Goal: Task Accomplishment & Management: Manage account settings

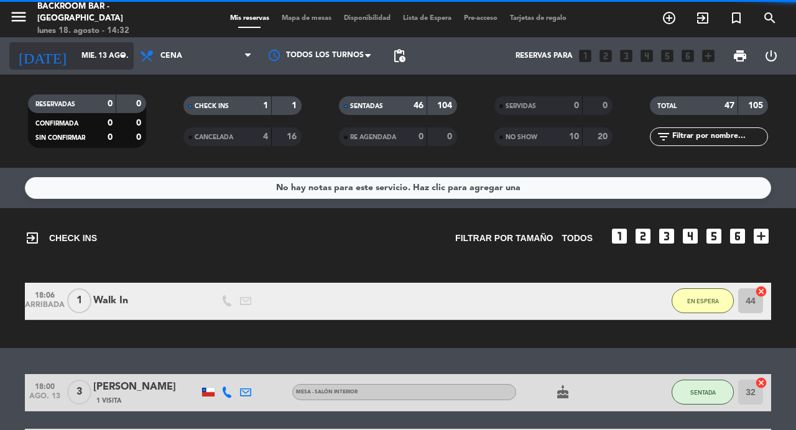
click at [75, 50] on input "mié. 13 ago." at bounding box center [124, 55] width 99 height 21
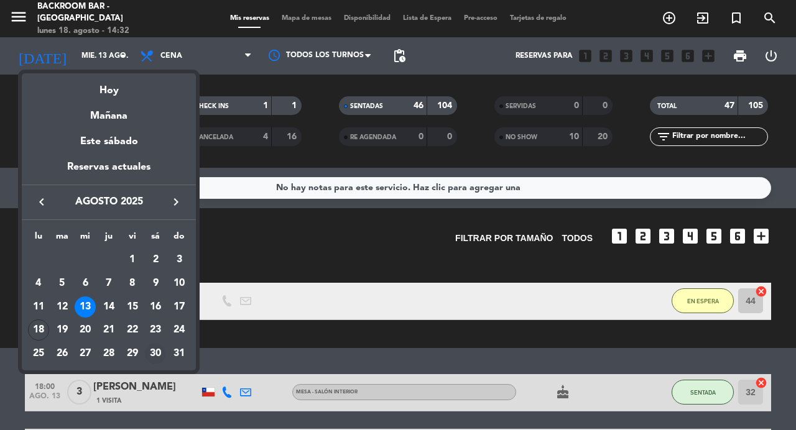
click at [155, 353] on div "30" at bounding box center [155, 353] width 21 height 21
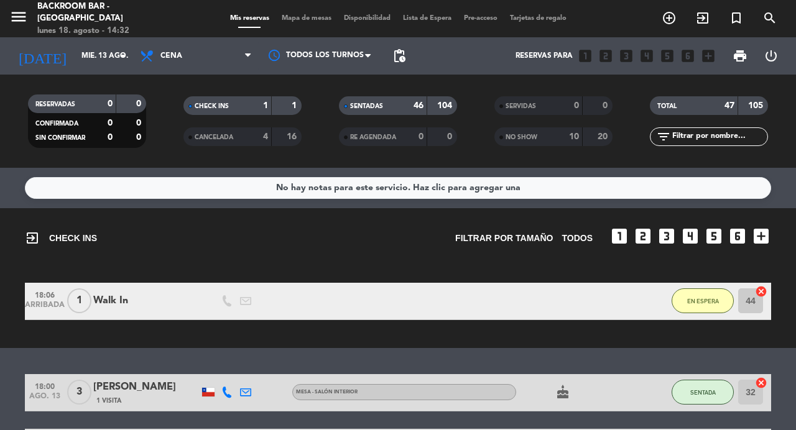
type input "sáb. 30 ago."
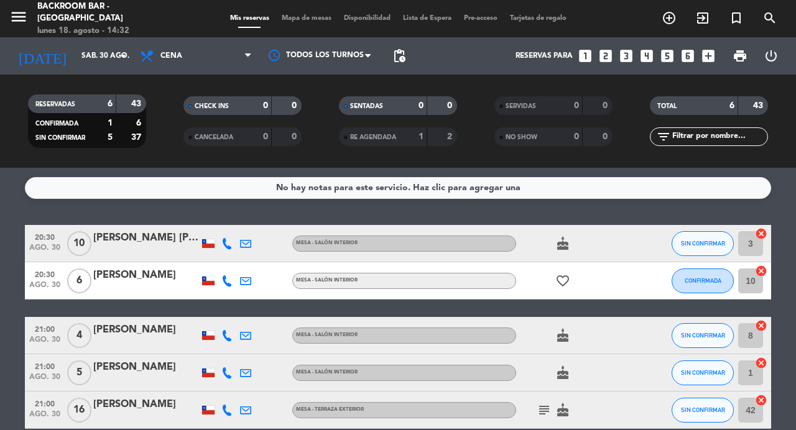
click at [300, 23] on div "Mis reservas Mapa de mesas Disponibilidad Lista de Espera Pre-acceso Tarjetas d…" at bounding box center [398, 18] width 349 height 11
click at [309, 20] on span "Mapa de mesas" at bounding box center [306, 18] width 62 height 7
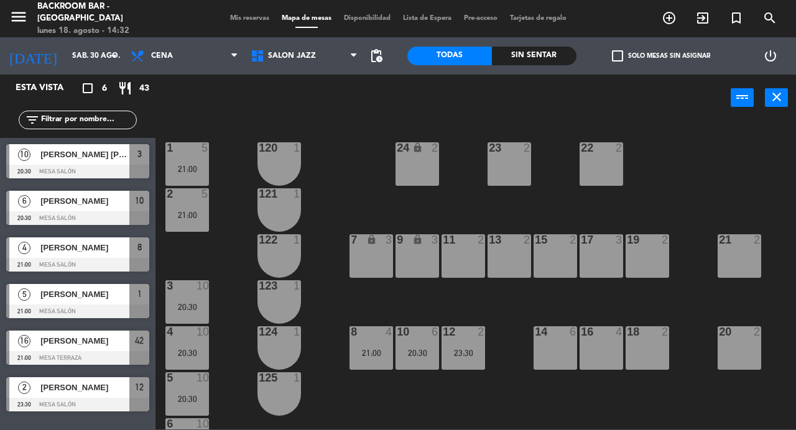
click at [98, 165] on div at bounding box center [77, 172] width 143 height 14
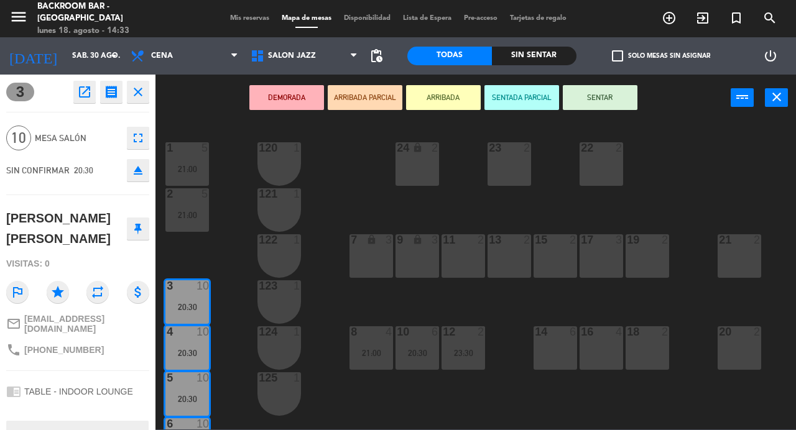
click at [300, 24] on div "Mis reservas Mapa de mesas Disponibilidad Lista de Espera Pre-acceso Tarjetas d…" at bounding box center [398, 18] width 349 height 11
click at [316, 19] on span "Mapa de mesas" at bounding box center [306, 18] width 62 height 7
click at [299, 53] on span "Salón jazz" at bounding box center [292, 56] width 48 height 9
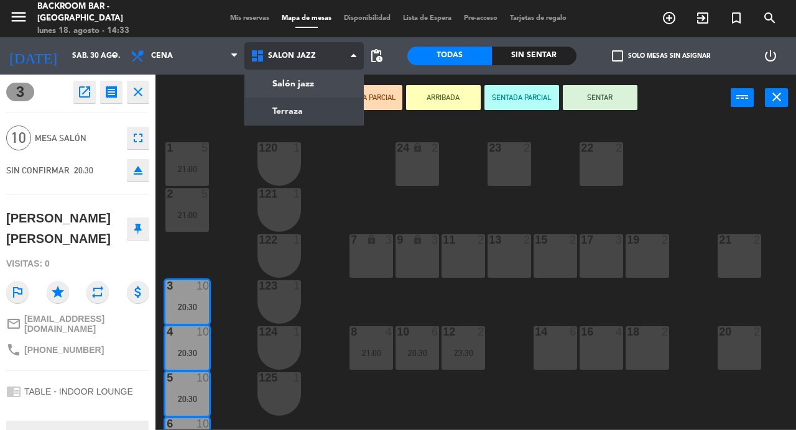
click at [307, 118] on ng-component "menu Backroom Bar - [GEOGRAPHIC_DATA] [DATE] 18. agosto - 14:33 Mis reservas Ma…" at bounding box center [398, 215] width 796 height 430
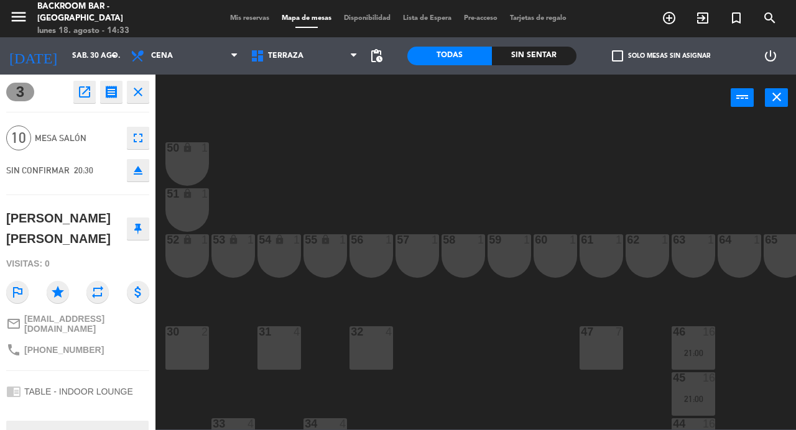
click at [471, 325] on div "50 lock 1 51 lock 1 52 lock 1 53 lock 1 54 lock 1 55 lock 1 56 1 61 1 63 1 62 1…" at bounding box center [480, 275] width 632 height 309
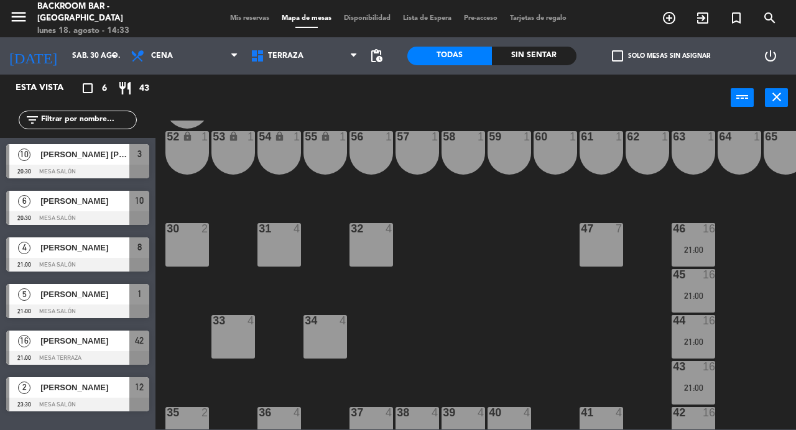
scroll to position [131, 0]
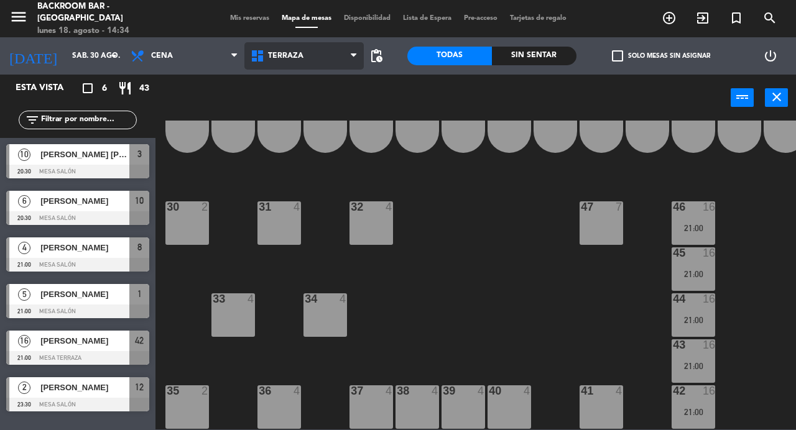
click at [302, 58] on span "Terraza" at bounding box center [304, 55] width 120 height 27
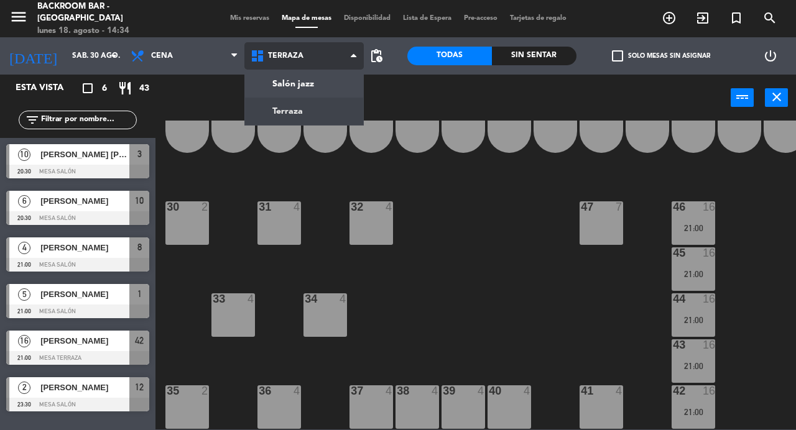
click at [305, 113] on ng-component "menu Backroom Bar - [GEOGRAPHIC_DATA] [DATE] 18. agosto - 14:34 Mis reservas Ma…" at bounding box center [398, 215] width 796 height 430
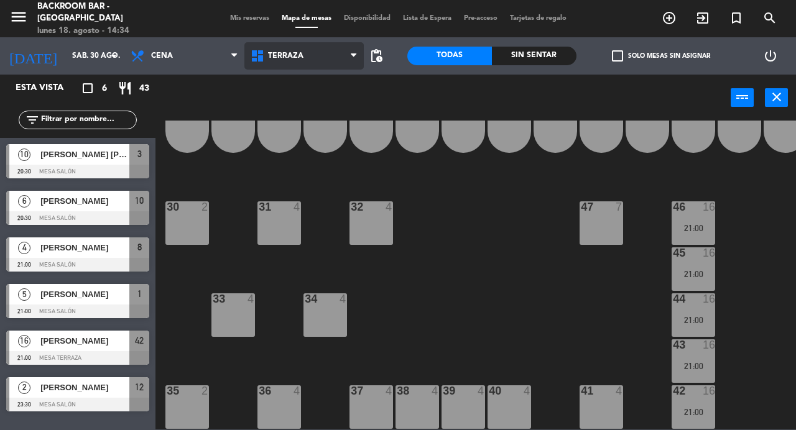
click at [290, 63] on span "Terraza" at bounding box center [304, 55] width 120 height 27
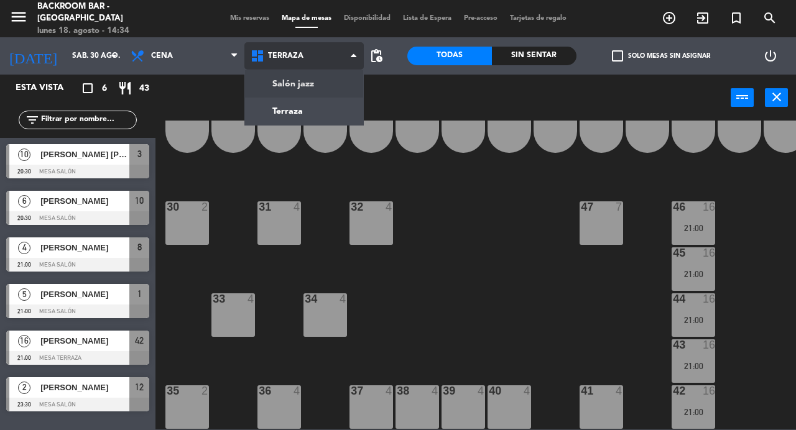
click at [288, 78] on ng-component "menu Backroom Bar - [GEOGRAPHIC_DATA] [DATE] 18. agosto - 14:34 Mis reservas Ma…" at bounding box center [398, 215] width 796 height 430
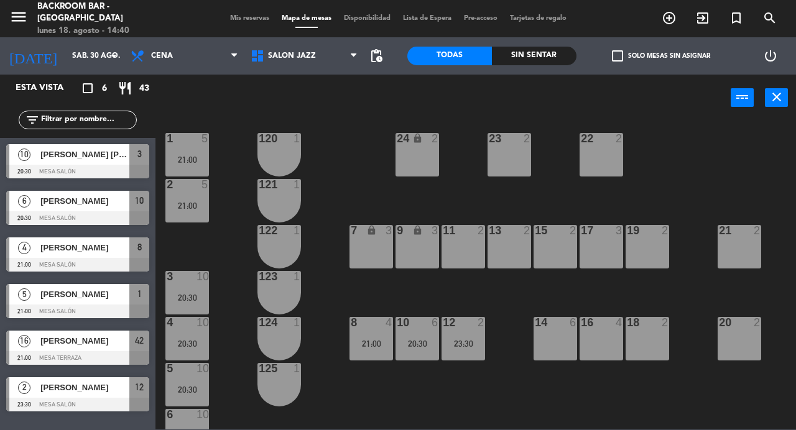
scroll to position [0, 0]
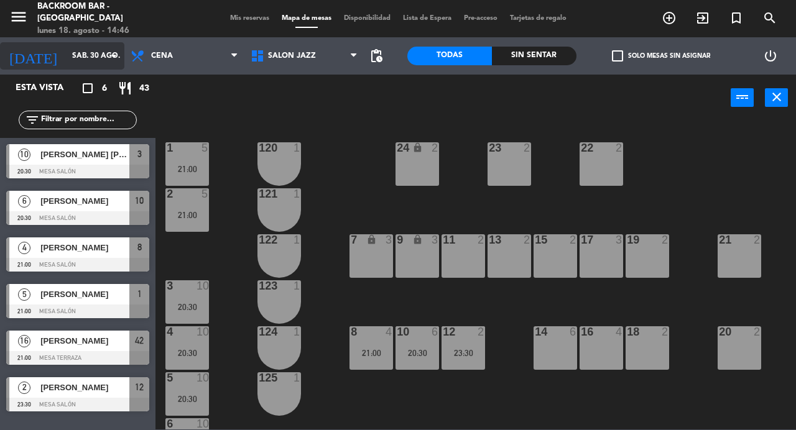
click at [69, 62] on input "sáb. 30 ago." at bounding box center [115, 55] width 99 height 21
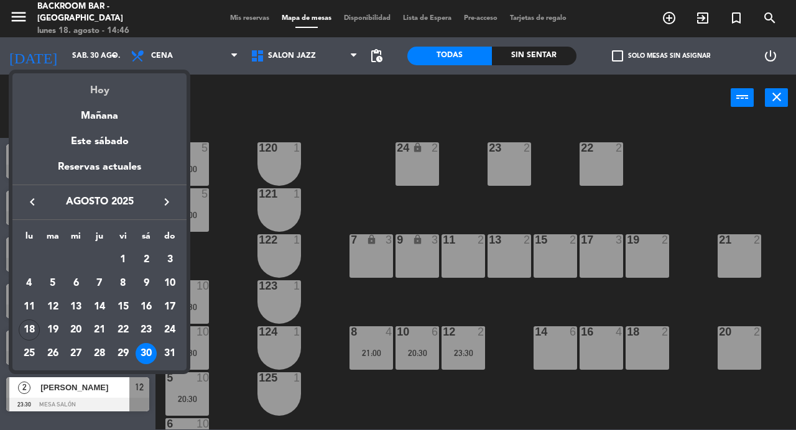
click at [103, 91] on div "Hoy" at bounding box center [99, 85] width 174 height 25
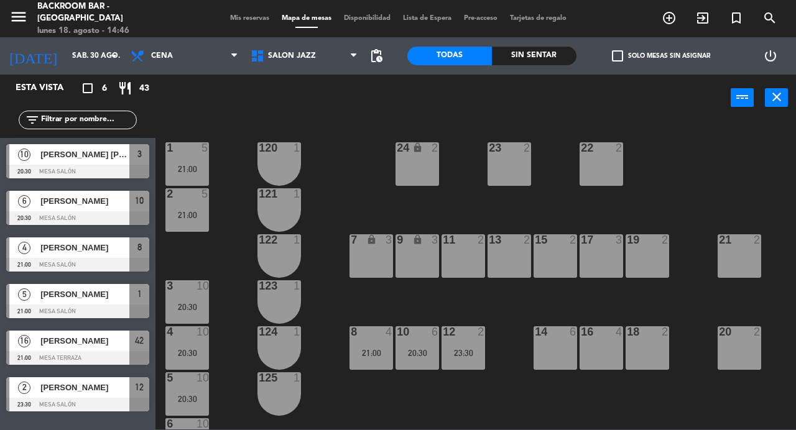
type input "lun. 18 ago."
